Goal: Information Seeking & Learning: Learn about a topic

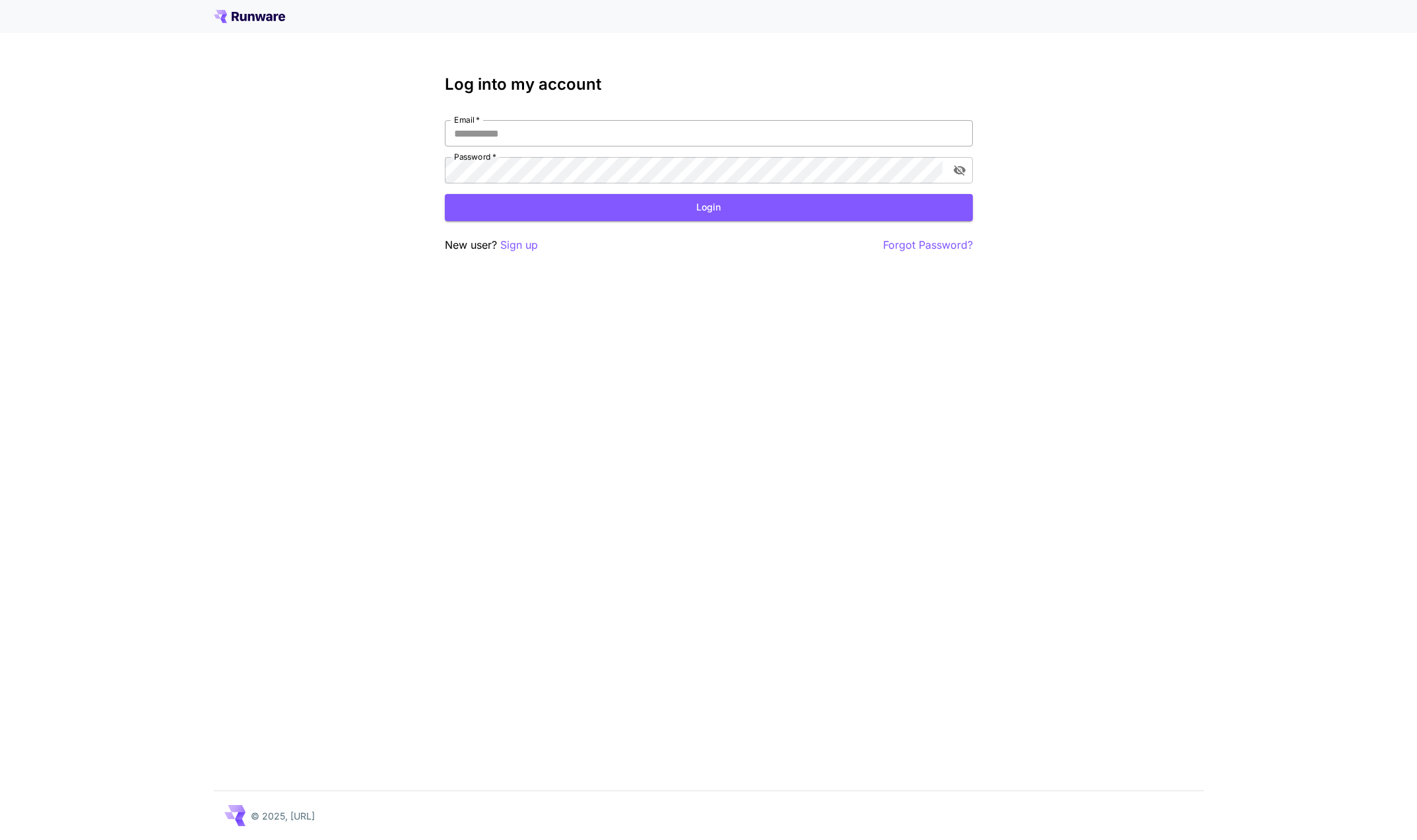
click at [532, 140] on input "Email   *" at bounding box center [709, 134] width 528 height 27
type input "**********"
click at [691, 212] on button "Login" at bounding box center [709, 207] width 528 height 27
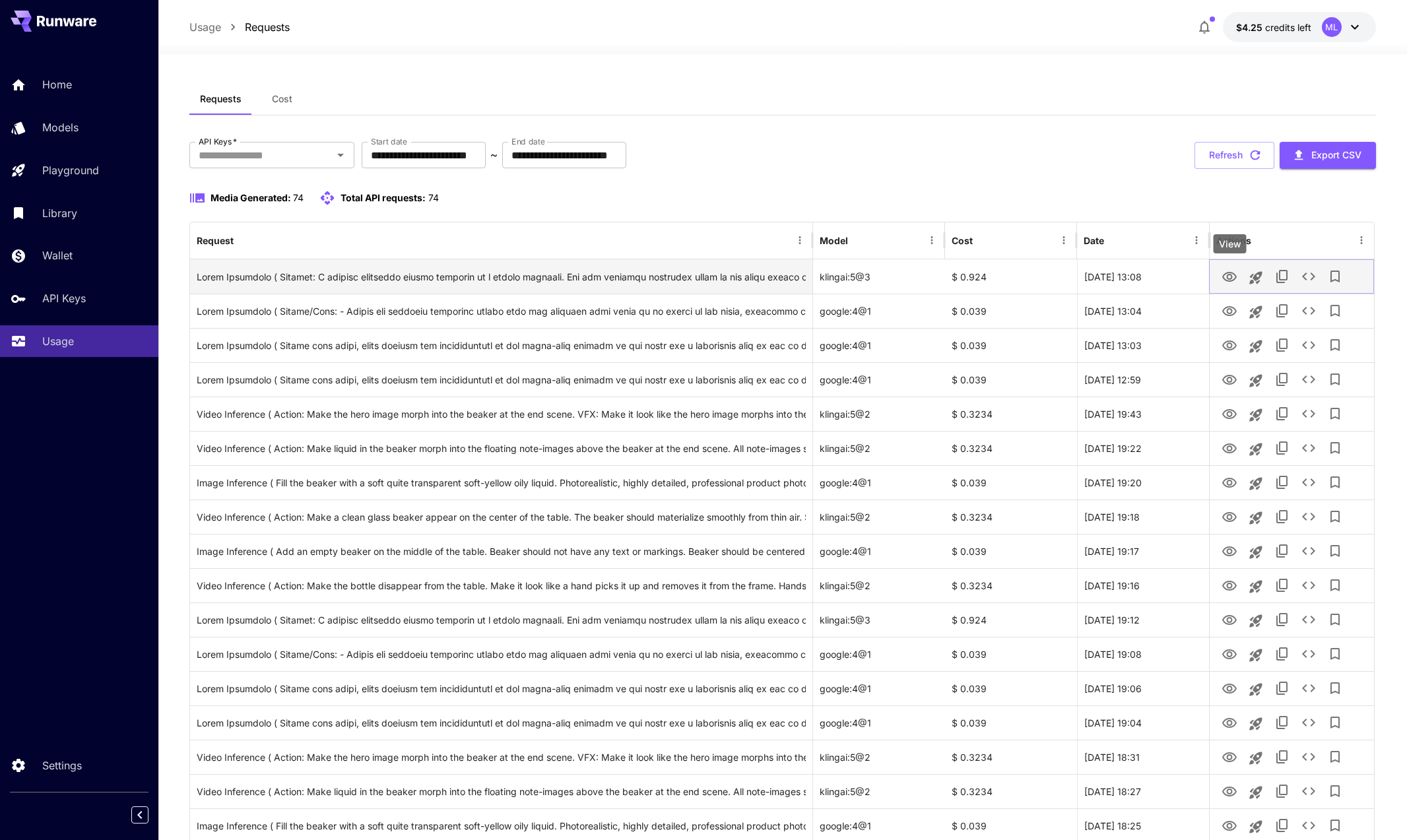
click at [1224, 275] on icon "View" at bounding box center [1230, 276] width 15 height 10
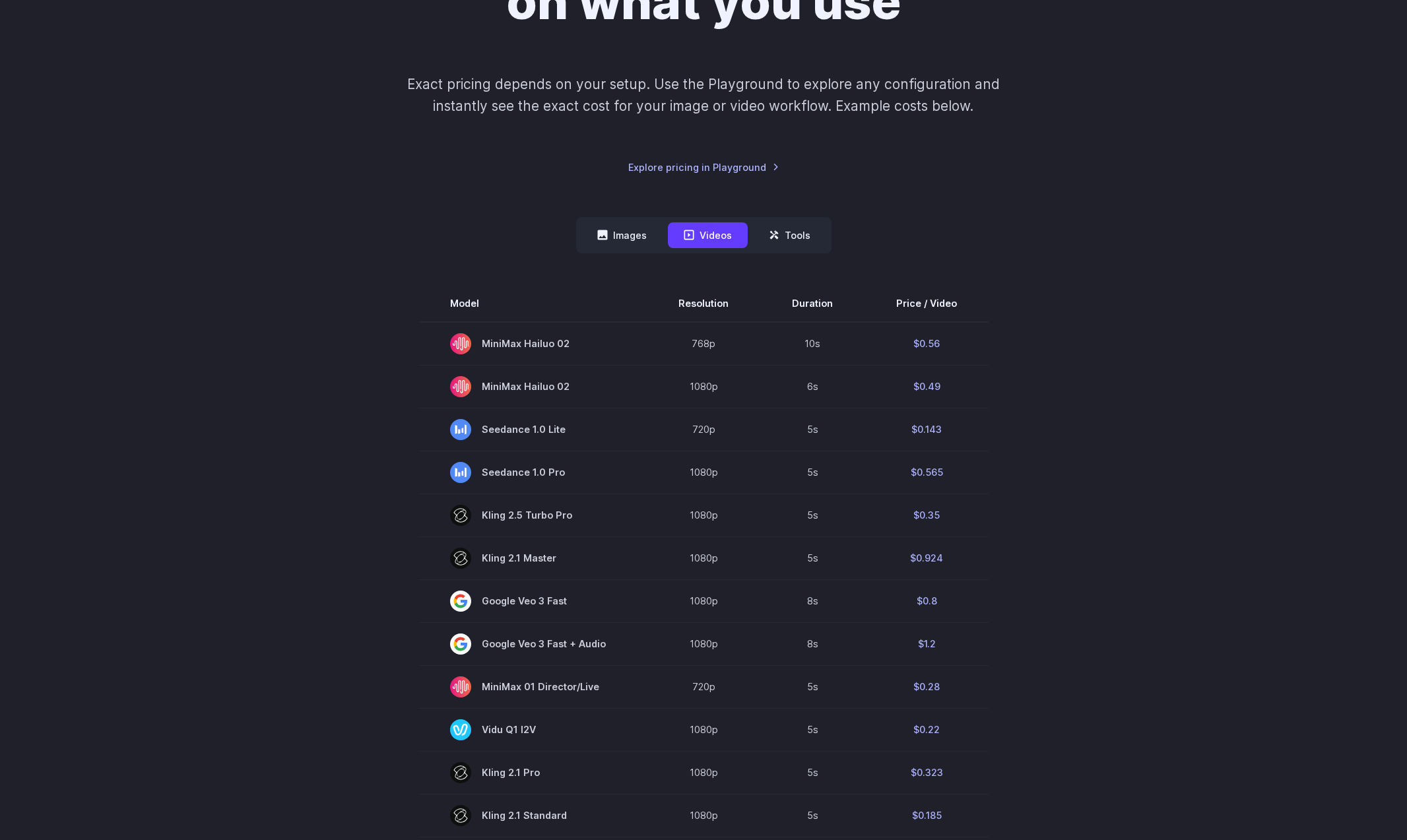
scroll to position [116, 0]
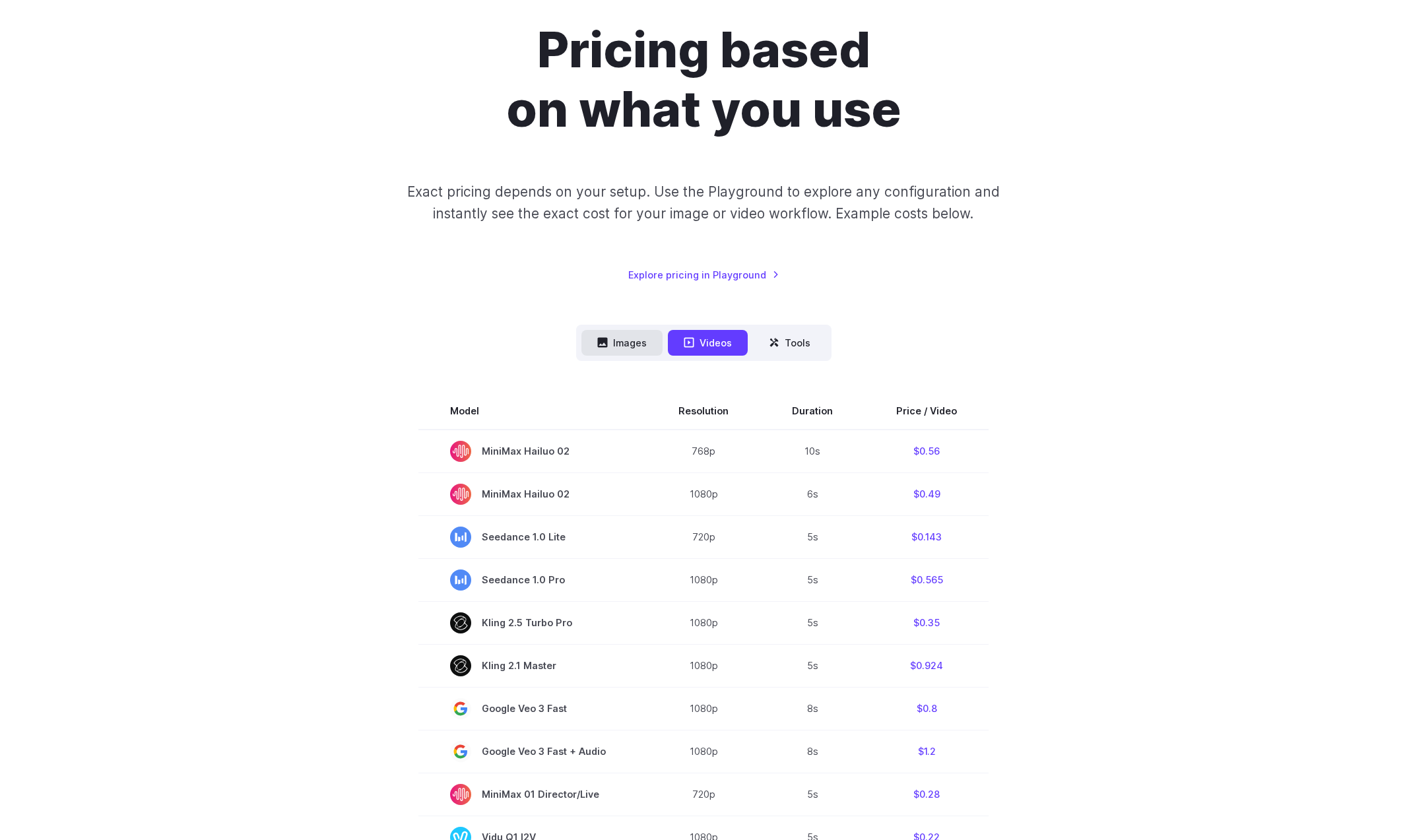
click at [623, 343] on button "Images" at bounding box center [622, 342] width 81 height 26
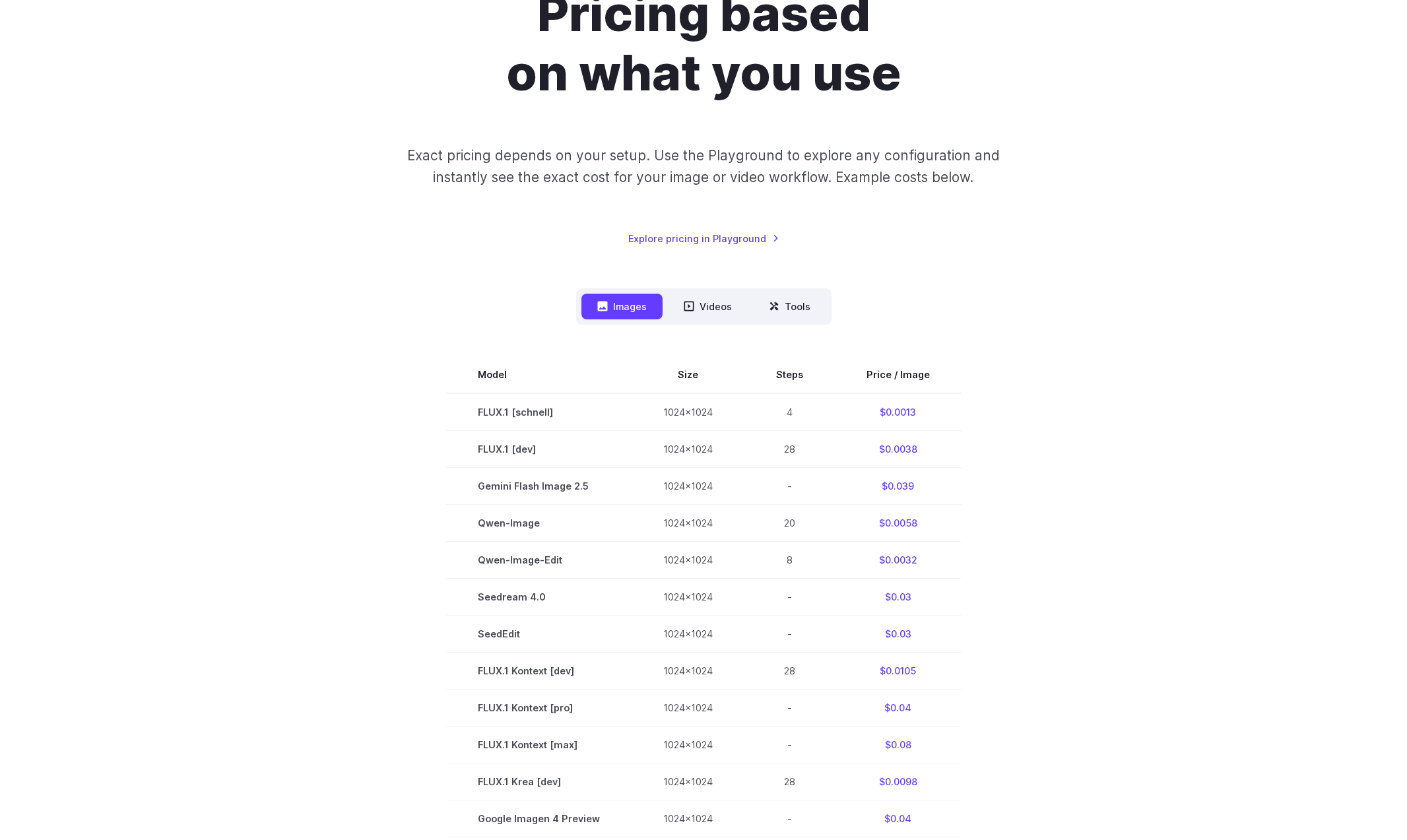
scroll to position [285, 0]
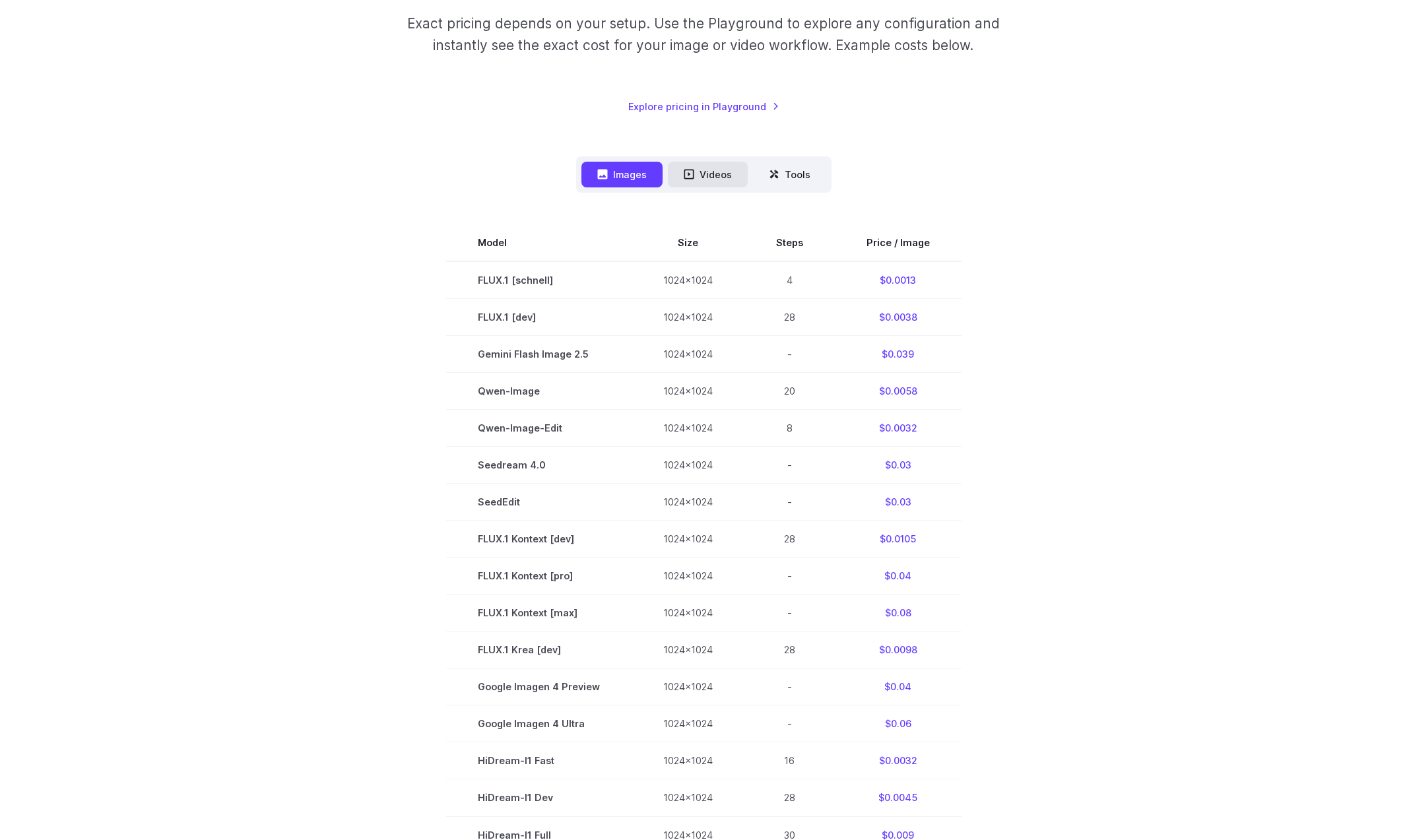
click at [710, 165] on button "Videos" at bounding box center [708, 174] width 80 height 26
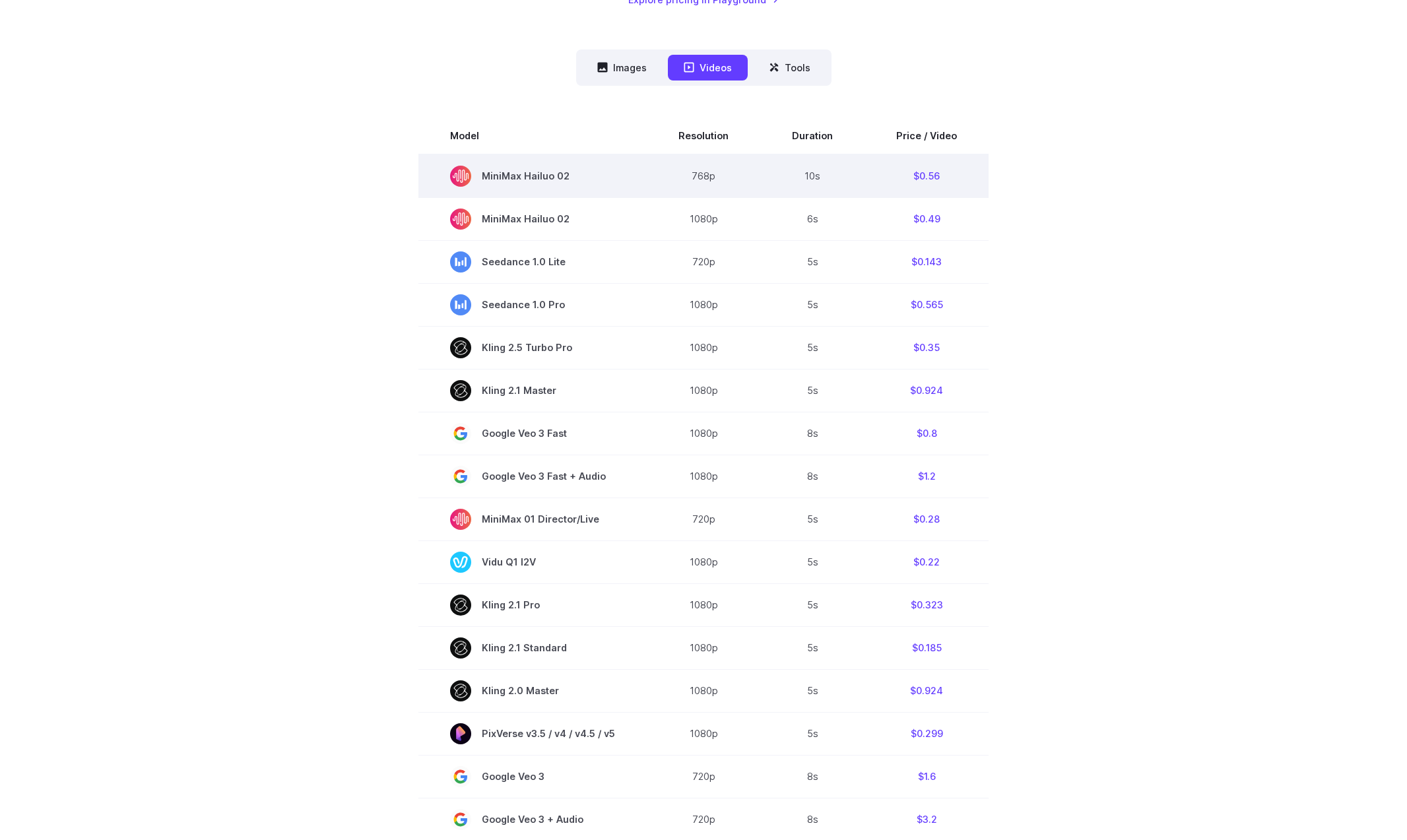
scroll to position [390, 0]
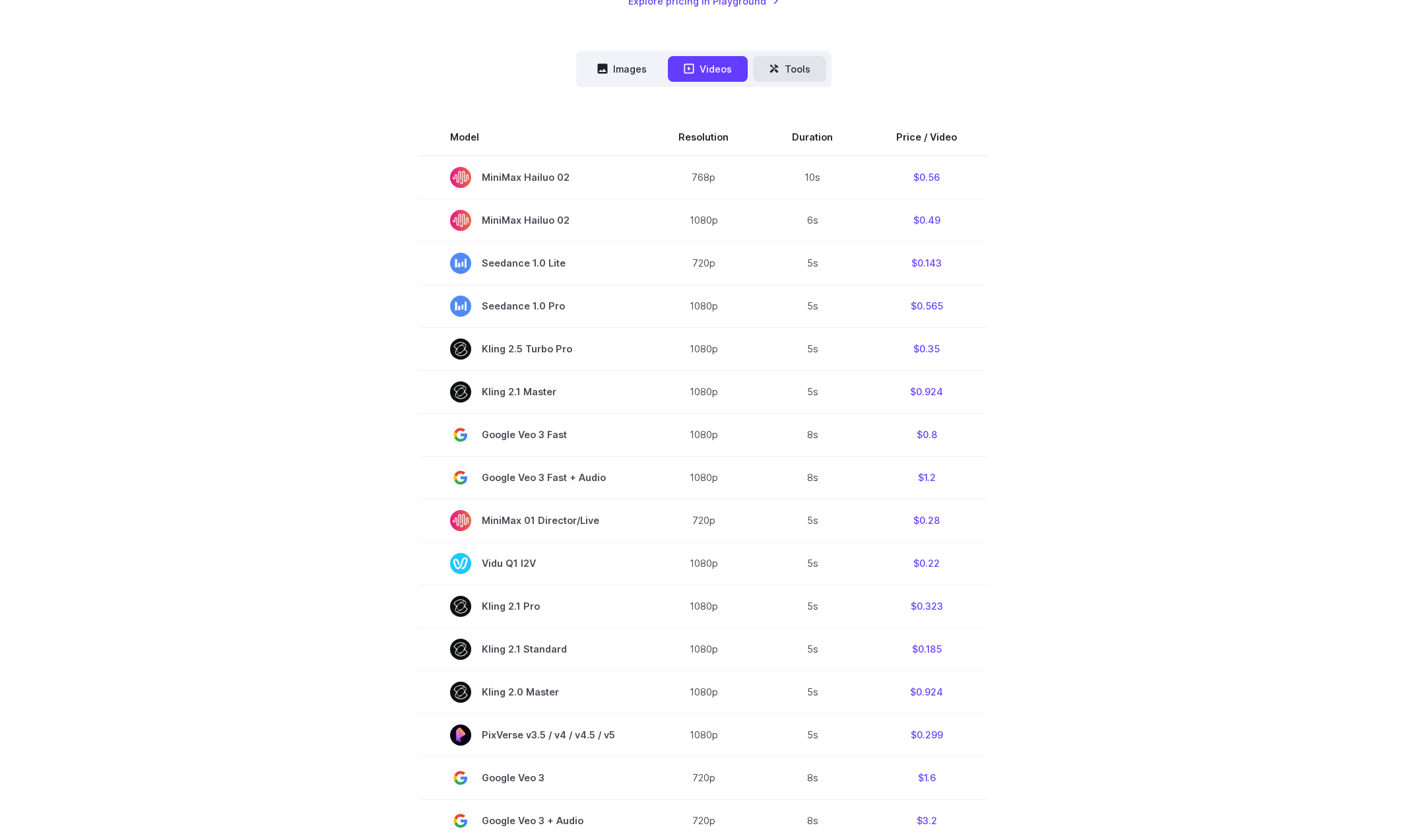
click at [788, 79] on button "Tools" at bounding box center [789, 69] width 73 height 26
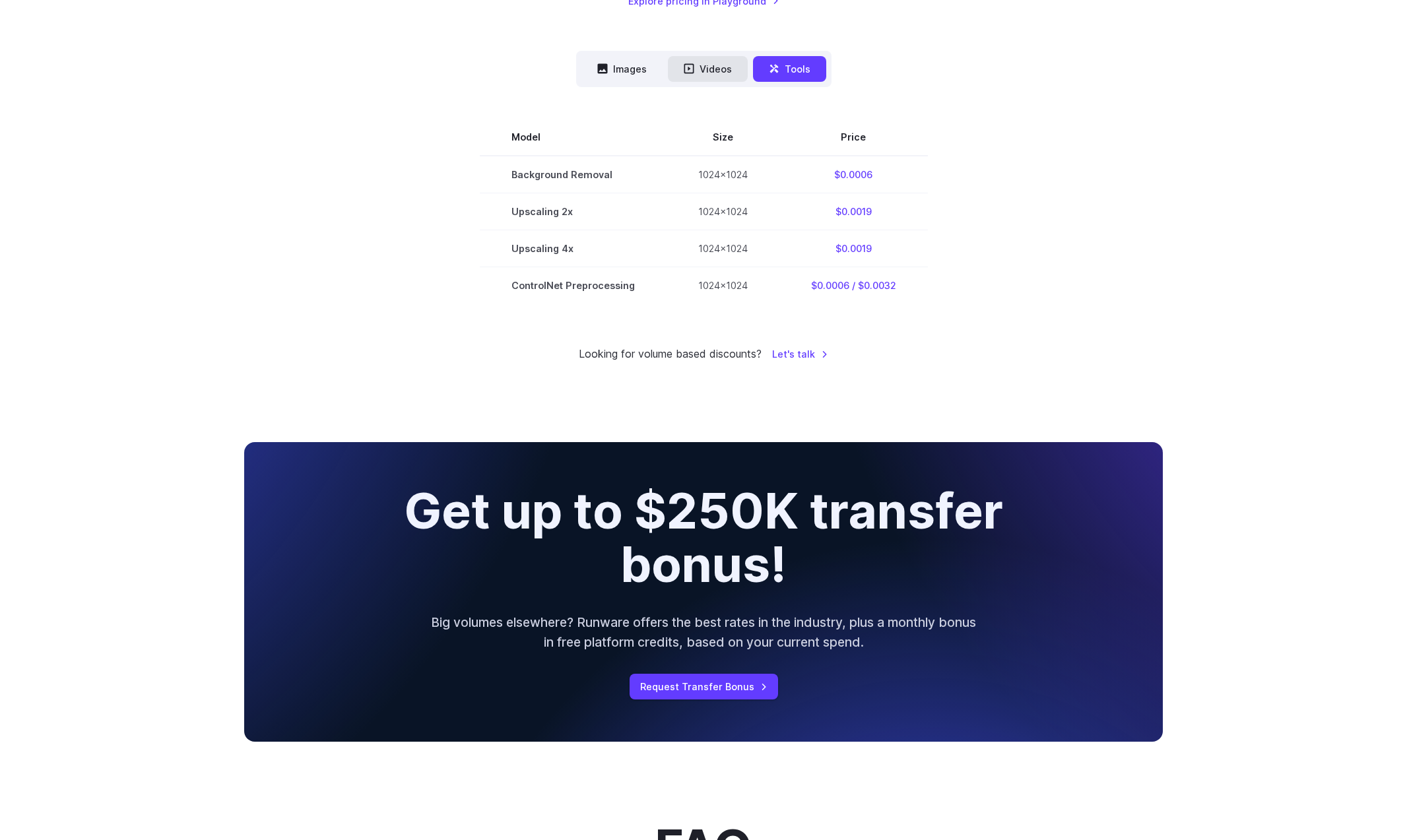
click at [701, 70] on button "Videos" at bounding box center [708, 69] width 80 height 26
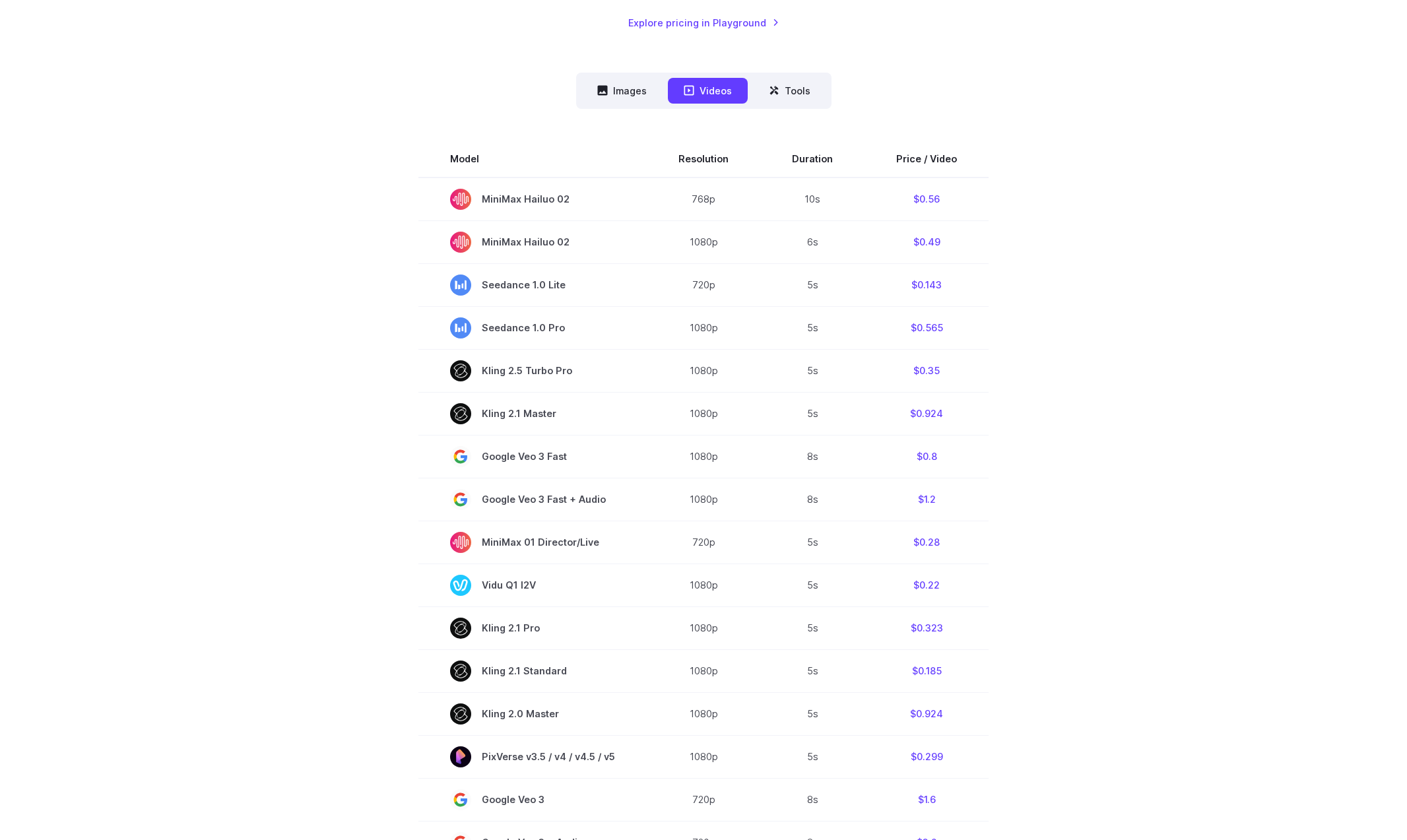
scroll to position [368, 0]
